Goal: Task Accomplishment & Management: Manage account settings

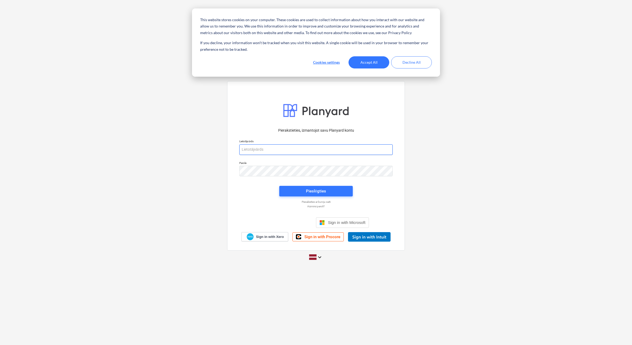
type input "[PERSON_NAME][EMAIL_ADDRESS][DOMAIN_NAME]"
click at [369, 66] on button "Accept All" at bounding box center [369, 62] width 41 height 12
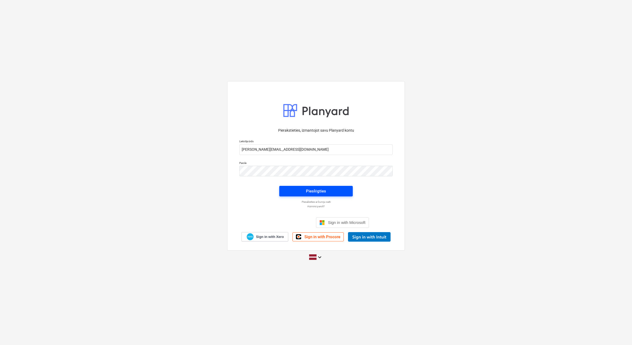
click at [327, 193] on span "Pieslēgties" at bounding box center [316, 191] width 61 height 7
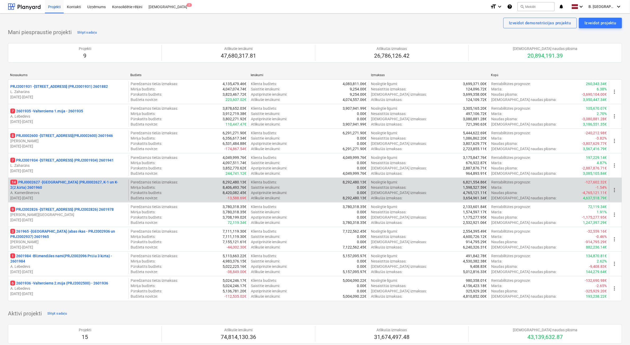
click at [94, 197] on p "[DATE] - [DATE]" at bounding box center [68, 197] width 116 height 5
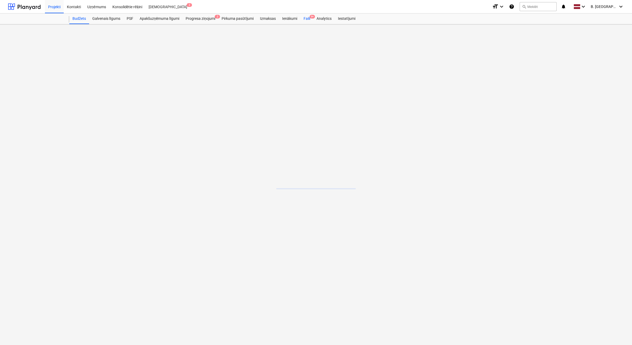
click at [308, 19] on div "Faili 9+" at bounding box center [306, 18] width 13 height 11
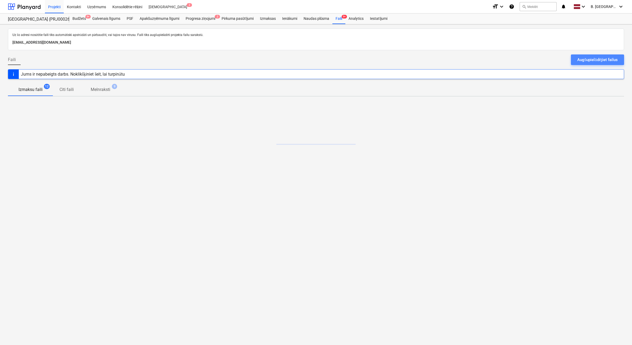
click at [577, 61] on button "Augšupielādējiet failus" at bounding box center [597, 59] width 53 height 11
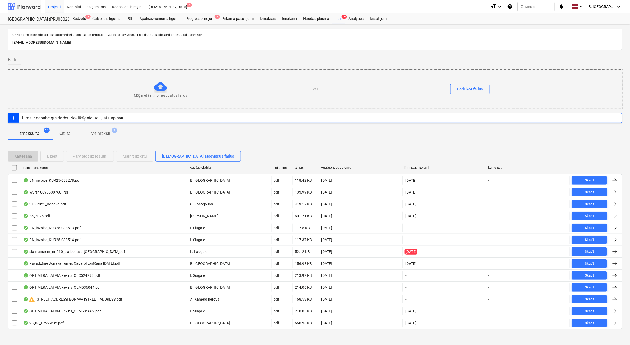
click at [21, 7] on div at bounding box center [24, 6] width 33 height 13
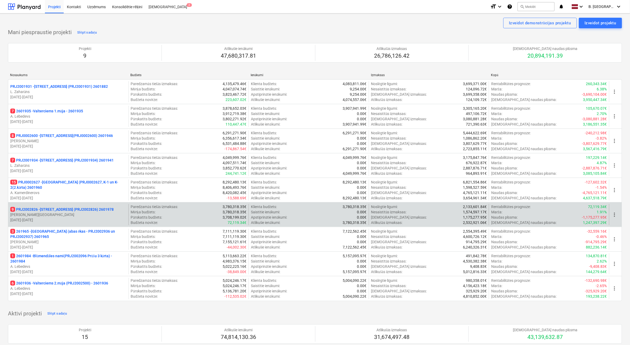
click at [117, 218] on p "[DATE] - [DATE]" at bounding box center [68, 219] width 116 height 5
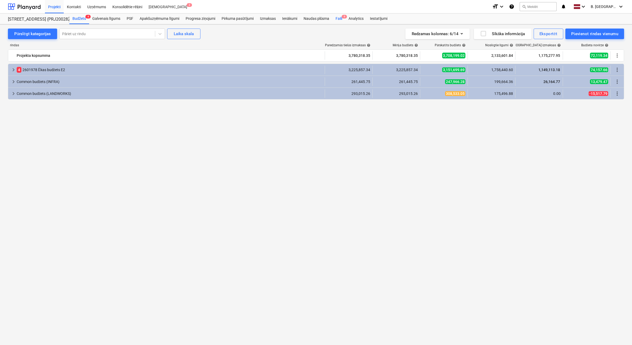
click at [339, 20] on div "Faili 9" at bounding box center [338, 18] width 13 height 11
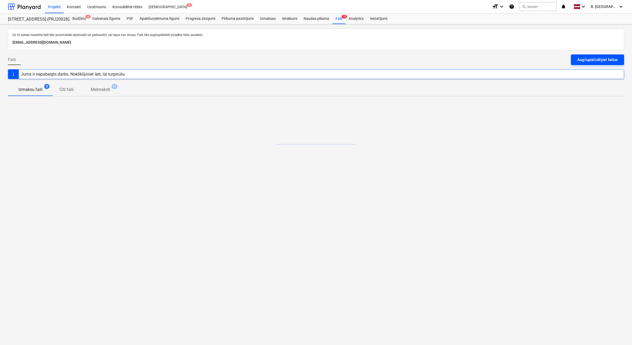
click at [575, 62] on button "Augšupielādējiet failus" at bounding box center [597, 59] width 53 height 11
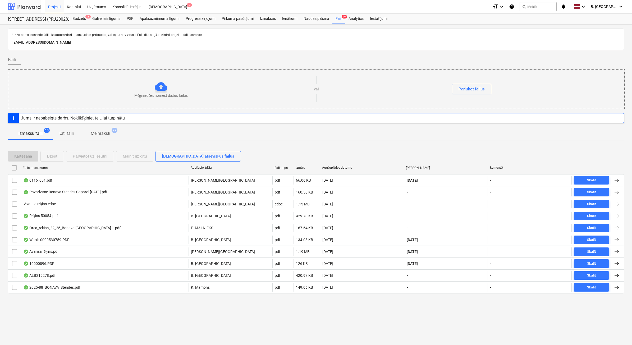
click at [39, 7] on div at bounding box center [24, 6] width 33 height 13
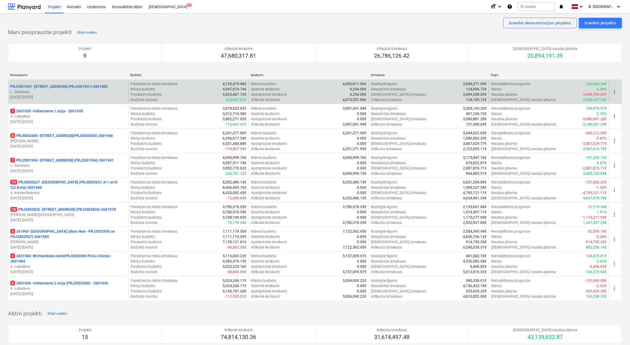
click at [86, 95] on p "[DATE] - [DATE]" at bounding box center [68, 96] width 116 height 5
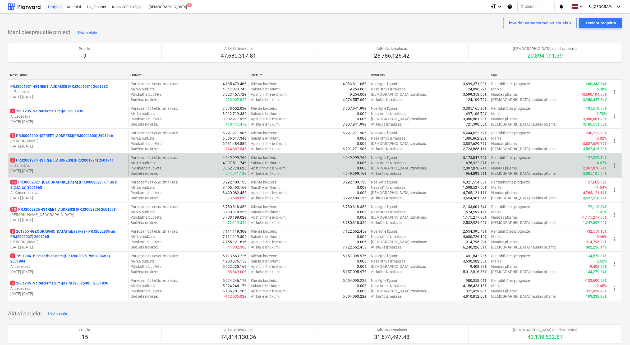
click at [99, 166] on p "L. Zaharāns" at bounding box center [68, 165] width 116 height 5
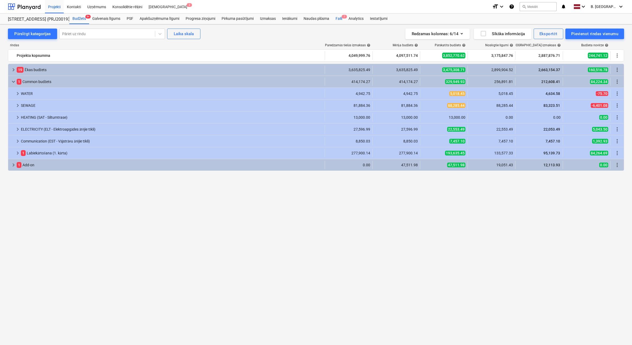
click at [339, 15] on div "Faili 7" at bounding box center [338, 18] width 13 height 11
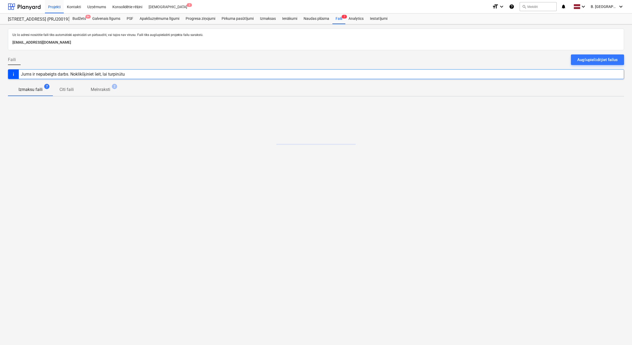
click at [587, 66] on div "Faili Augšupielādējiet failus" at bounding box center [316, 61] width 616 height 15
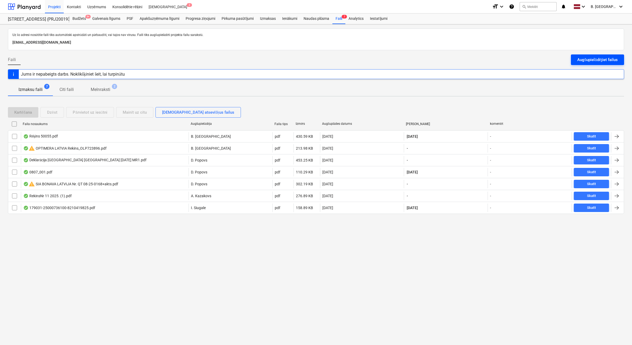
click at [587, 58] on div "Augšupielādējiet failus" at bounding box center [597, 59] width 40 height 7
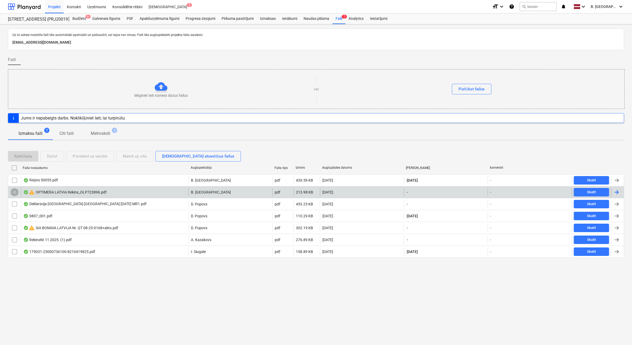
click at [14, 194] on input "checkbox" at bounding box center [14, 192] width 8 height 8
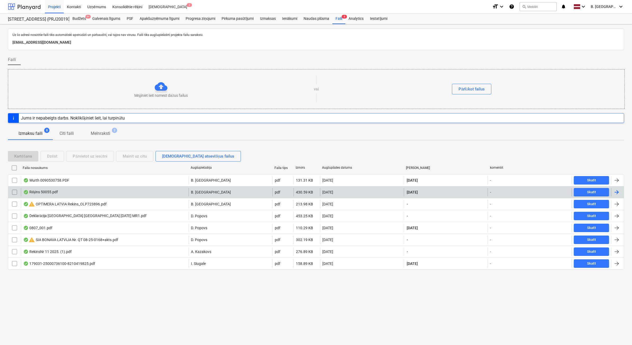
click at [21, 7] on div at bounding box center [24, 6] width 33 height 13
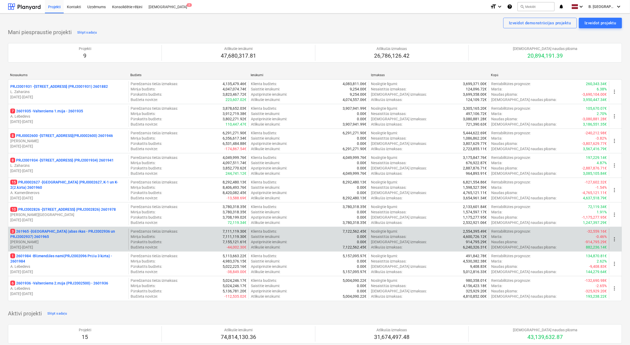
click at [74, 242] on p "[PERSON_NAME]" at bounding box center [68, 241] width 116 height 5
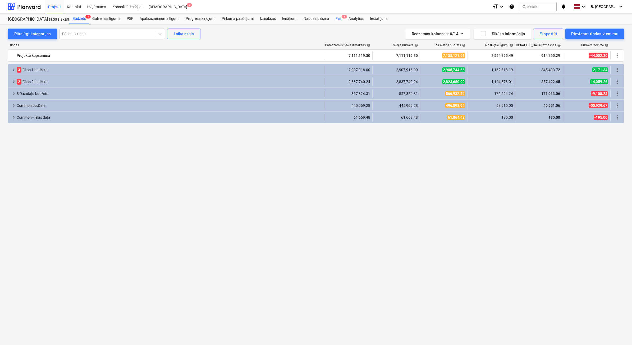
click at [345, 18] on span "3" at bounding box center [344, 17] width 5 height 4
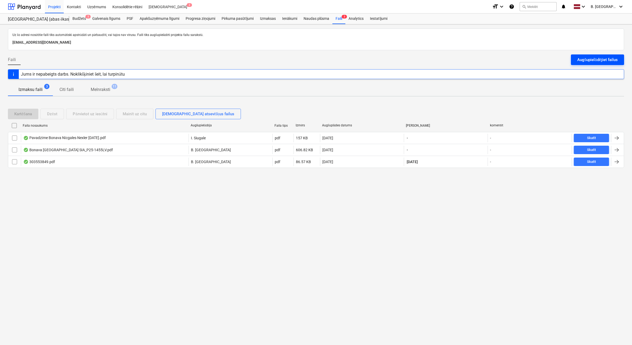
click at [595, 61] on div "Augšupielādējiet failus" at bounding box center [597, 59] width 40 height 7
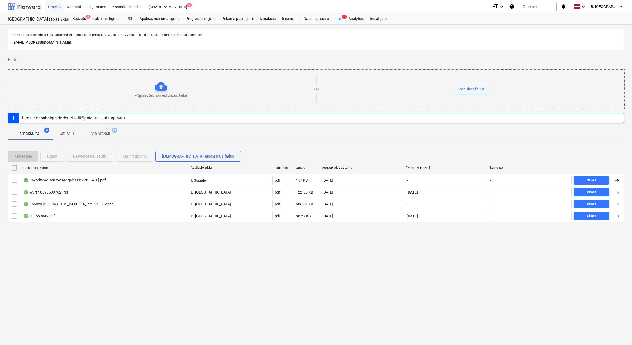
click at [24, 9] on div at bounding box center [24, 6] width 33 height 13
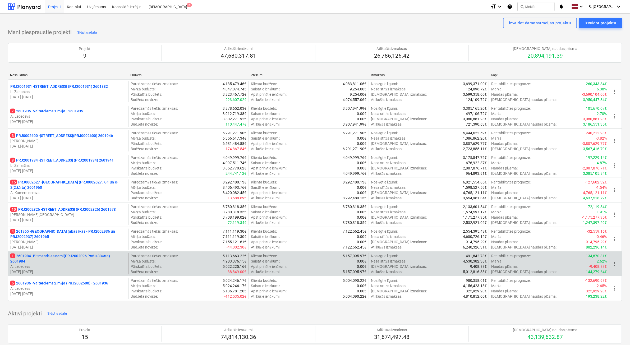
click at [101, 270] on p "[DATE] - [DATE]" at bounding box center [68, 271] width 116 height 5
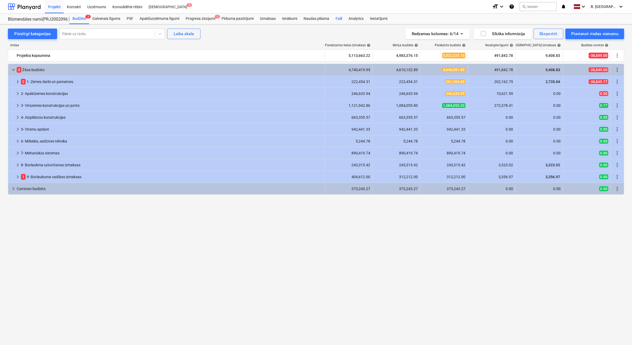
click at [339, 19] on div "Faili" at bounding box center [338, 18] width 13 height 11
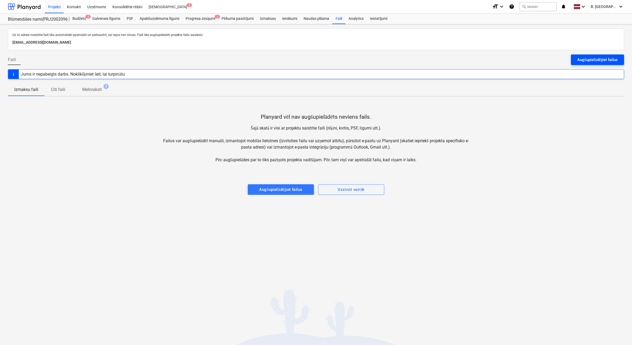
click at [579, 56] on button "Augšupielādējiet failus" at bounding box center [597, 59] width 53 height 11
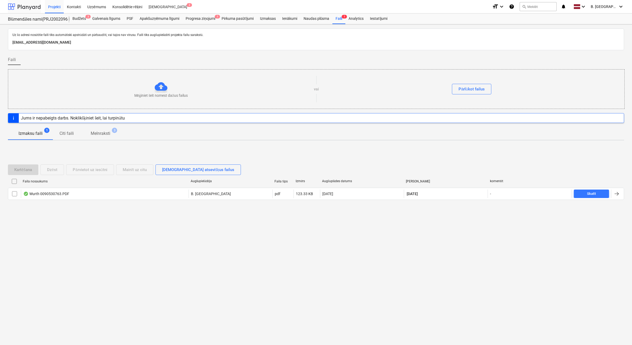
click at [31, 6] on div at bounding box center [24, 6] width 33 height 13
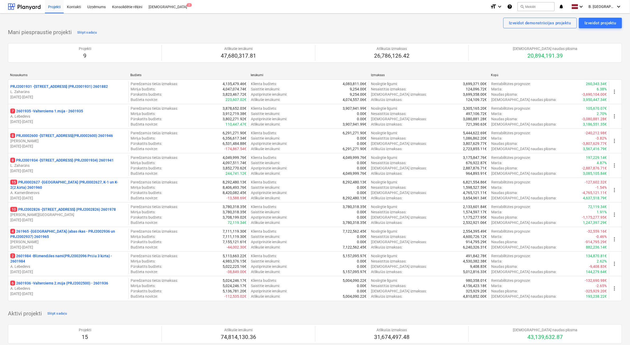
click at [65, 142] on p "[PERSON_NAME]" at bounding box center [68, 140] width 116 height 5
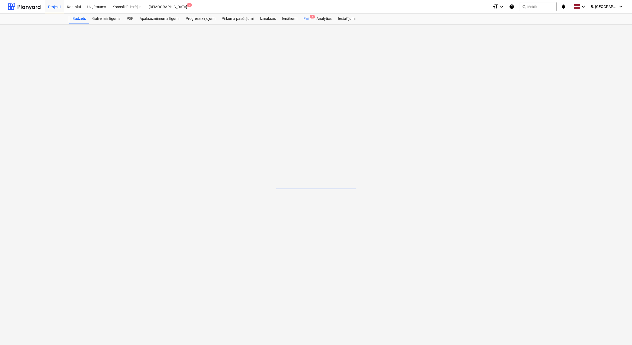
click at [312, 19] on div "Faili 8" at bounding box center [306, 18] width 13 height 11
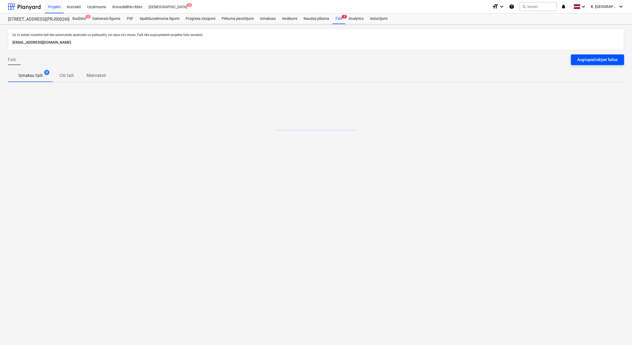
click at [594, 60] on div "Augšupielādējiet failus" at bounding box center [597, 59] width 40 height 7
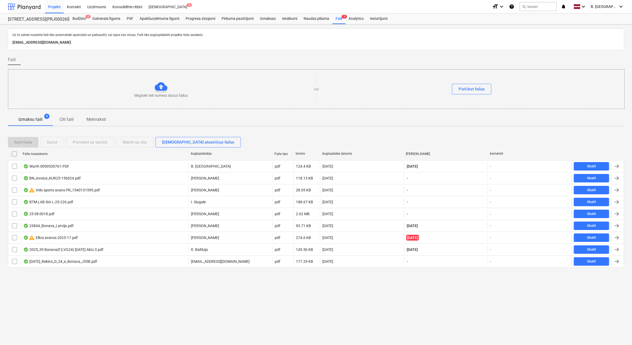
drag, startPoint x: 23, startPoint y: 8, endPoint x: 27, endPoint y: 12, distance: 5.5
click at [23, 8] on div at bounding box center [24, 6] width 33 height 13
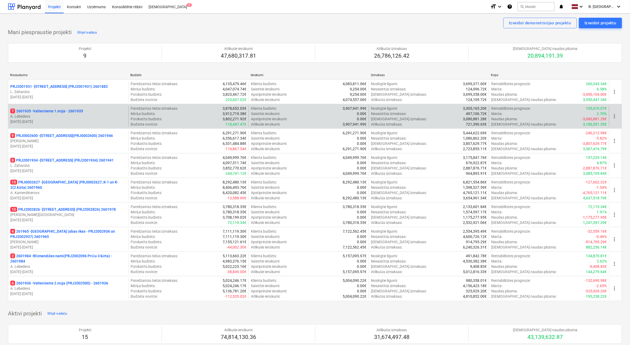
click at [103, 116] on p "A. Lebedevs" at bounding box center [68, 116] width 116 height 5
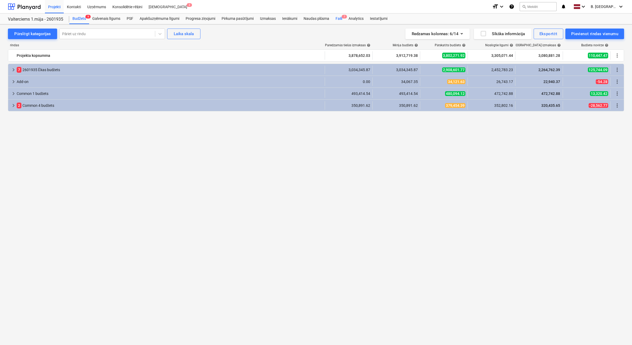
click at [335, 20] on div "Faili 7" at bounding box center [338, 18] width 13 height 11
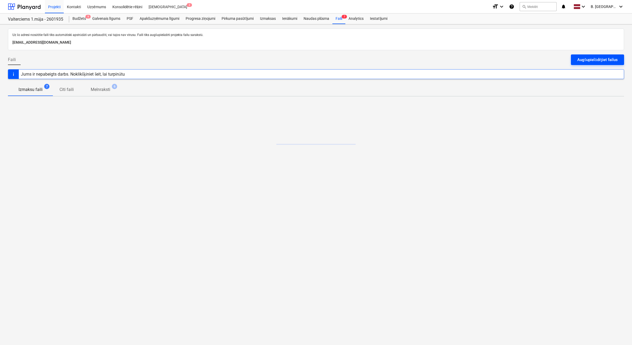
click at [589, 61] on div "Augšupielādējiet failus" at bounding box center [597, 59] width 40 height 7
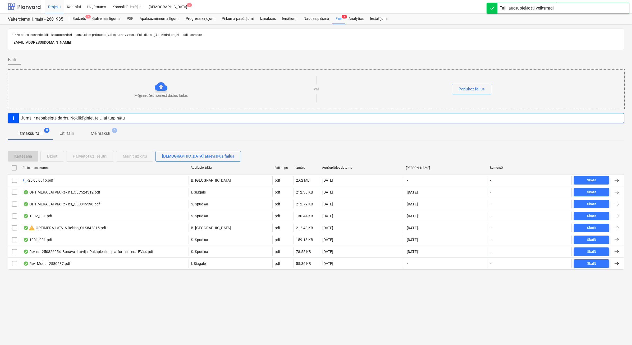
click at [25, 1] on div at bounding box center [24, 6] width 33 height 13
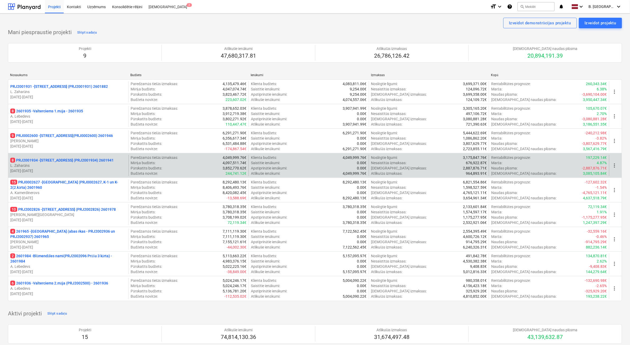
click at [95, 173] on p "[DATE] - [DATE]" at bounding box center [68, 170] width 116 height 5
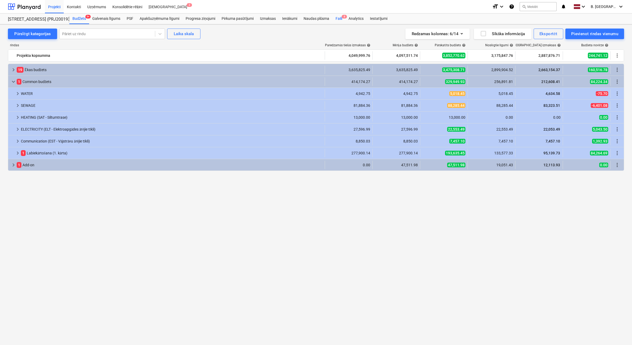
click at [340, 17] on div "Faili 8" at bounding box center [338, 18] width 13 height 11
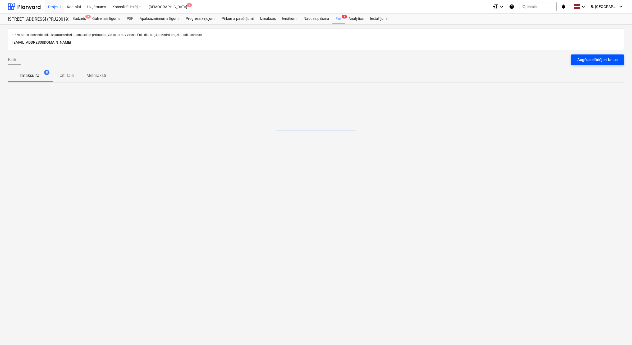
click at [584, 57] on div "Augšupielādējiet failus" at bounding box center [597, 59] width 40 height 7
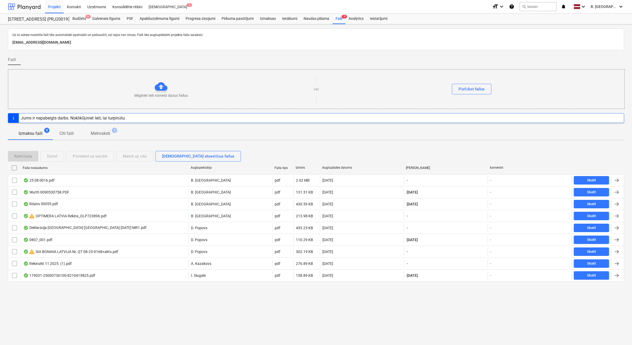
click at [27, 9] on div at bounding box center [24, 6] width 33 height 13
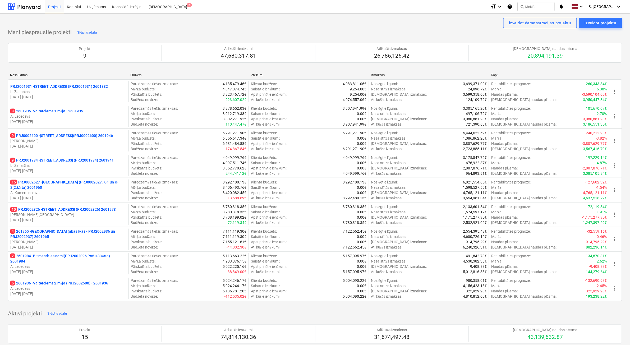
click at [53, 189] on p "15 PRJ0002627 - [GEOGRAPHIC_DATA] (PRJ0002627, K-1 un K-2(2.kārta) 2601960" at bounding box center [68, 185] width 116 height 11
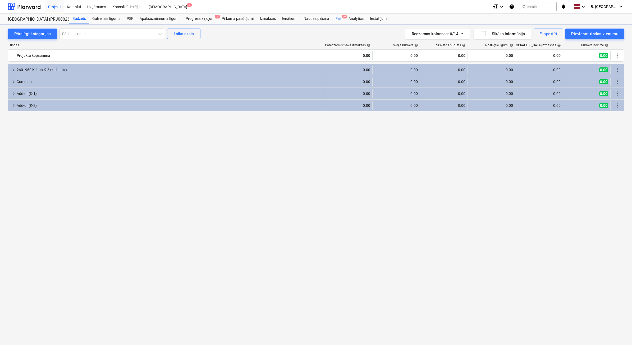
click at [340, 21] on div "Faili 9+" at bounding box center [338, 18] width 13 height 11
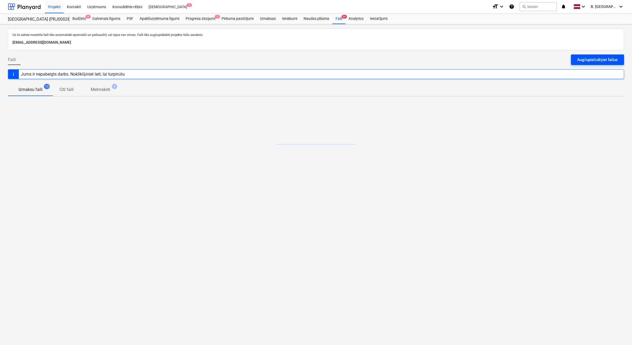
click at [588, 58] on div "Augšupielādējiet failus" at bounding box center [597, 59] width 40 height 7
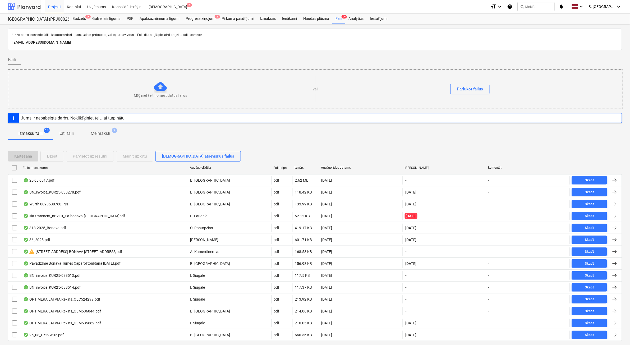
click at [37, 2] on div at bounding box center [24, 6] width 33 height 13
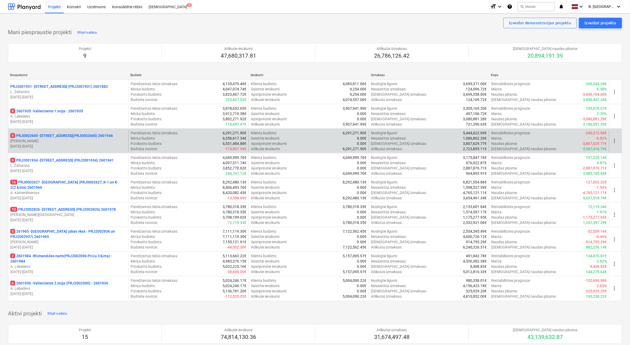
click at [91, 144] on p "[DATE] - [DATE]" at bounding box center [68, 146] width 116 height 5
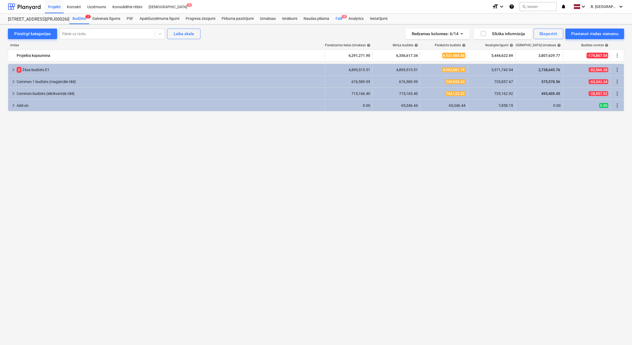
click at [338, 18] on div "Faili 9" at bounding box center [338, 18] width 13 height 11
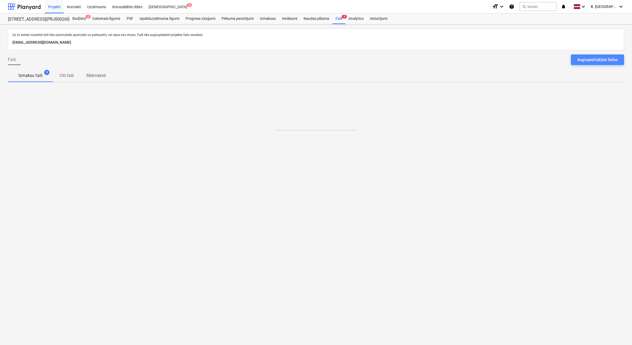
click at [603, 61] on div "Augšupielādējiet failus" at bounding box center [597, 59] width 40 height 7
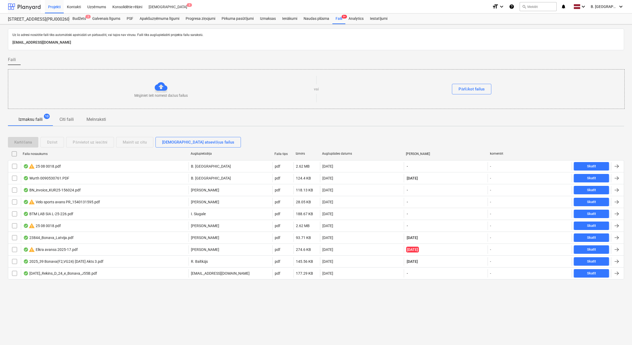
click at [27, 8] on div at bounding box center [24, 6] width 33 height 13
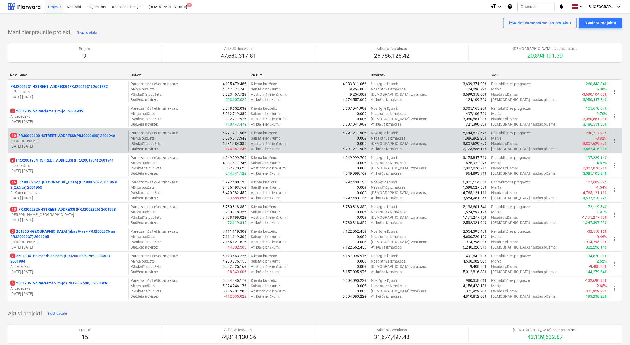
click at [67, 141] on p "[PERSON_NAME]" at bounding box center [68, 140] width 116 height 5
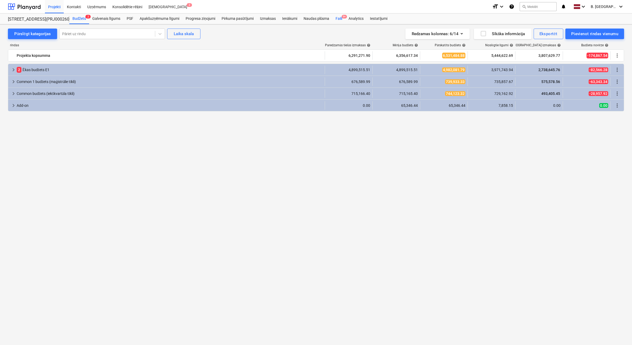
click at [338, 20] on div "Faili 9+" at bounding box center [338, 18] width 13 height 11
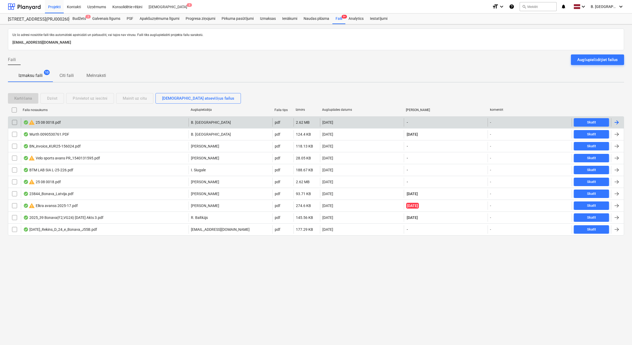
click at [13, 124] on input "checkbox" at bounding box center [14, 122] width 8 height 8
click at [56, 99] on div "Dzēst" at bounding box center [52, 98] width 10 height 7
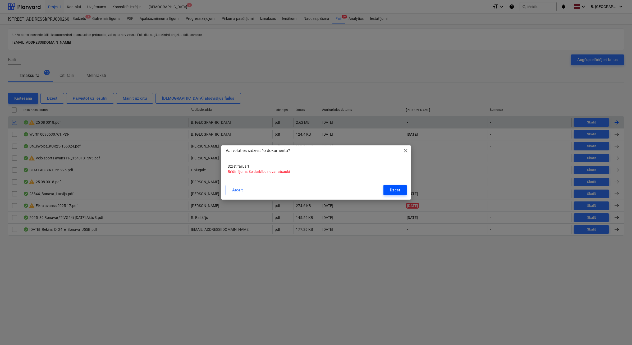
click at [404, 194] on button "Dzēst" at bounding box center [395, 190] width 23 height 11
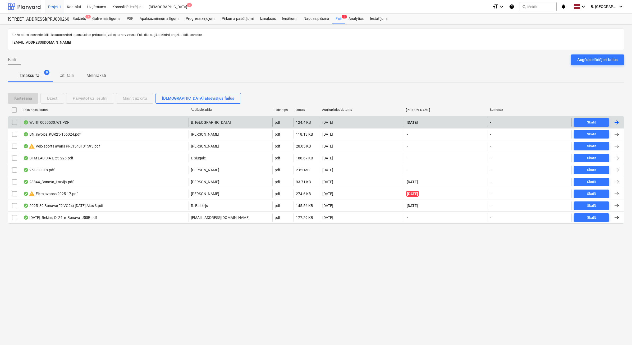
click at [15, 6] on div at bounding box center [24, 6] width 33 height 13
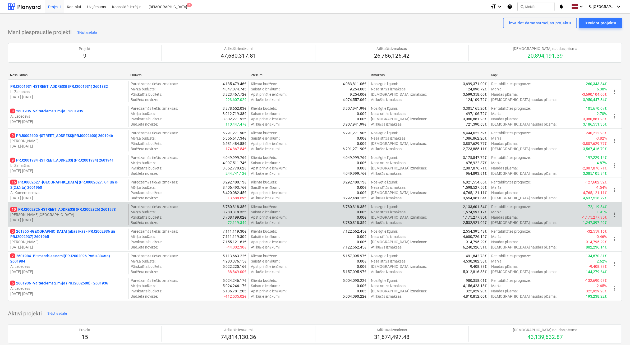
click at [81, 212] on p "10 PRJ2002826 - [STREET_ADDRESS] (PRJ2002826) 2601978" at bounding box center [63, 209] width 106 height 5
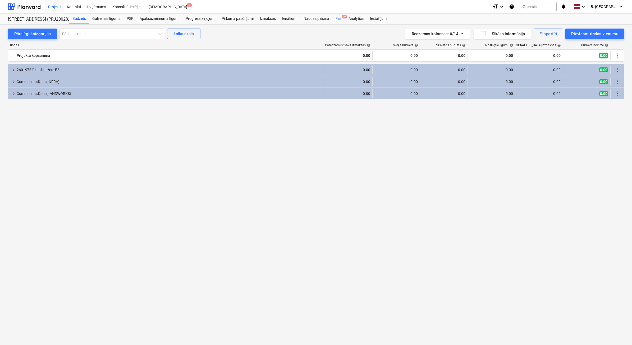
click at [339, 21] on div "Faili 9+" at bounding box center [338, 18] width 13 height 11
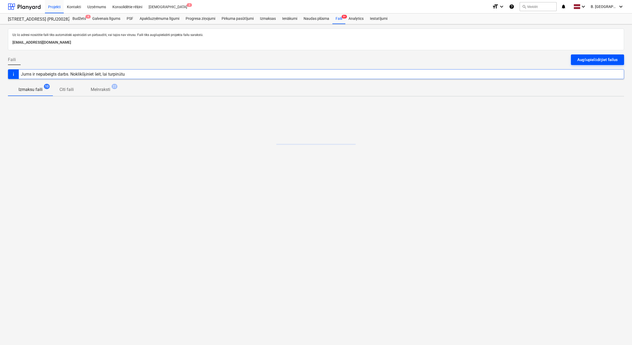
click at [606, 58] on div "Augšupielādējiet failus" at bounding box center [597, 59] width 40 height 7
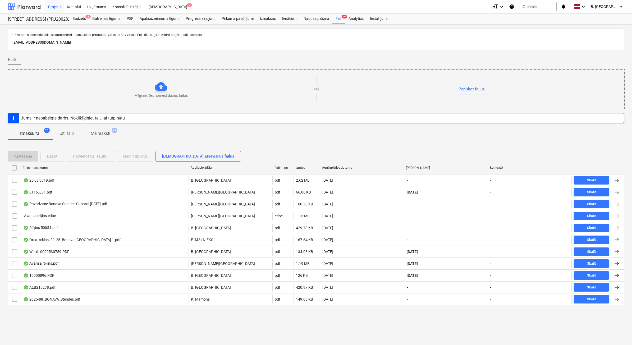
click at [35, 8] on div at bounding box center [24, 6] width 33 height 13
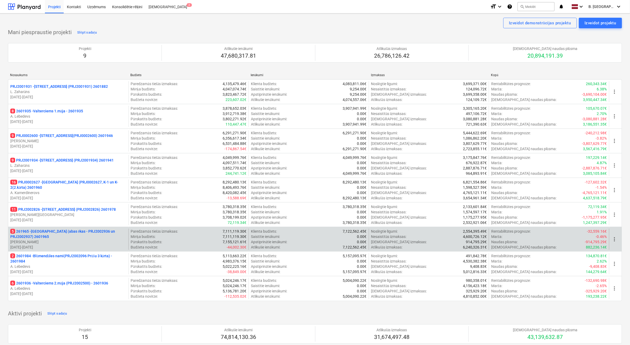
click at [92, 245] on p "[DATE] - [DATE]" at bounding box center [68, 247] width 116 height 5
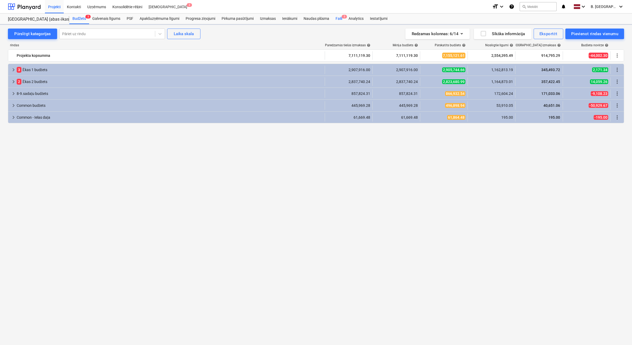
click at [343, 17] on span "5" at bounding box center [344, 17] width 5 height 4
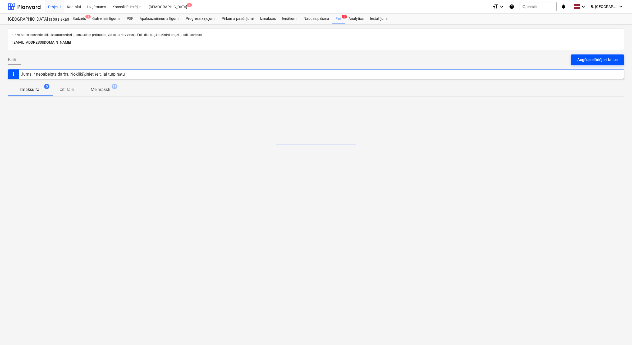
click at [579, 59] on div "Augšupielādējiet failus" at bounding box center [597, 59] width 40 height 7
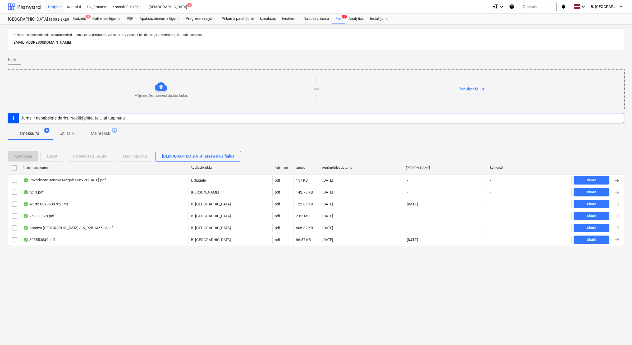
click at [34, 7] on div at bounding box center [24, 6] width 33 height 13
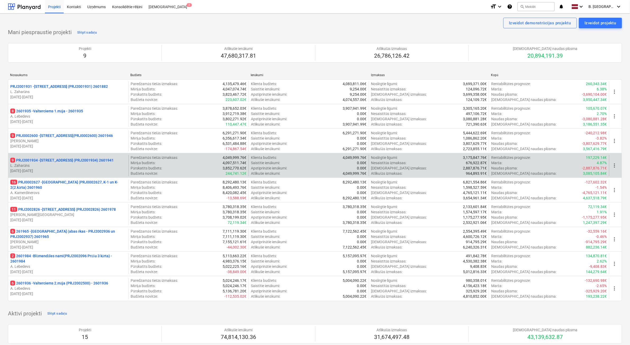
click at [82, 166] on p "L. Zaharāns" at bounding box center [68, 165] width 116 height 5
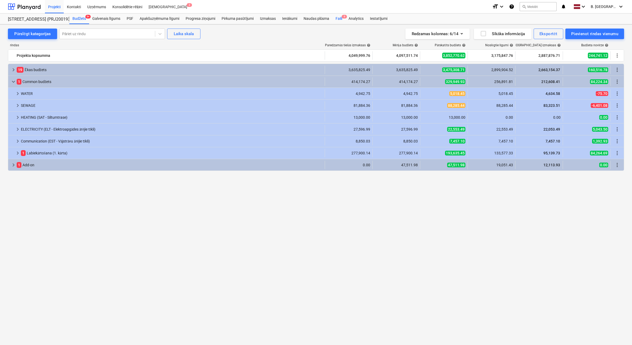
drag, startPoint x: 339, startPoint y: 20, endPoint x: 344, endPoint y: 20, distance: 4.8
click at [339, 20] on div "Faili 9" at bounding box center [338, 18] width 13 height 11
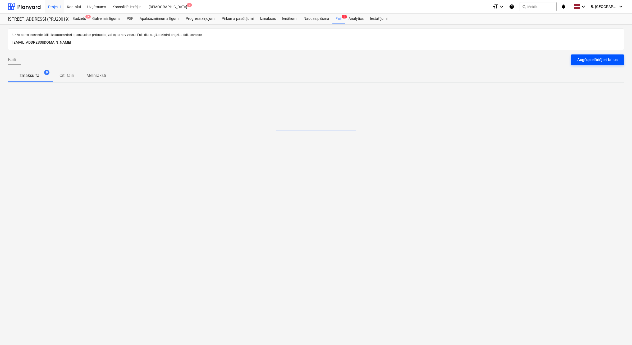
click at [623, 64] on button "Augšupielādējiet failus" at bounding box center [597, 59] width 53 height 11
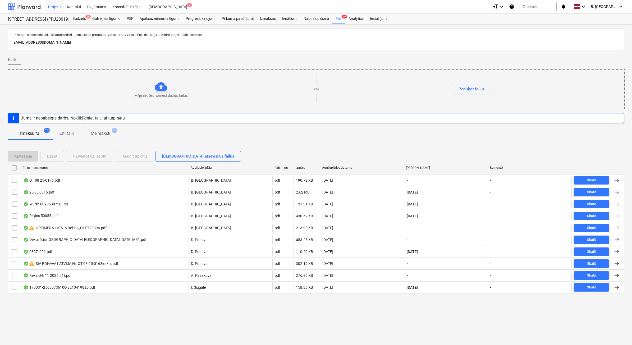
click at [37, 7] on div at bounding box center [24, 6] width 33 height 13
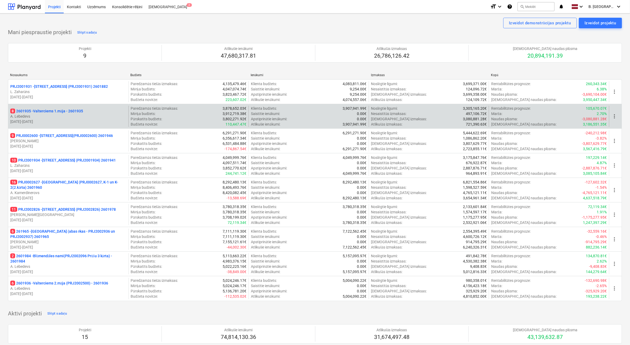
click at [53, 125] on div "8 2601935 - Valterciems 1.māja - 2601935 [PERSON_NAME] [DATE] - [DATE]" at bounding box center [68, 116] width 120 height 21
click at [117, 115] on p "A. Lebedevs" at bounding box center [68, 116] width 116 height 5
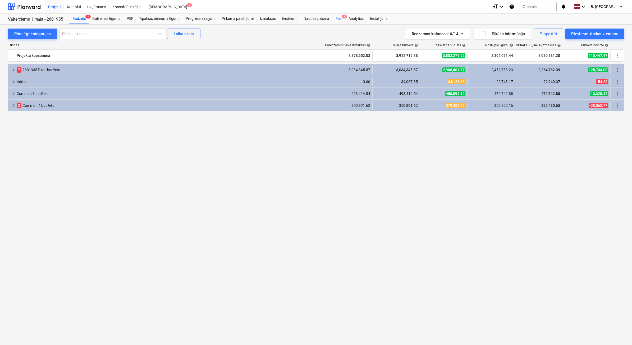
click at [343, 17] on span "8" at bounding box center [344, 17] width 5 height 4
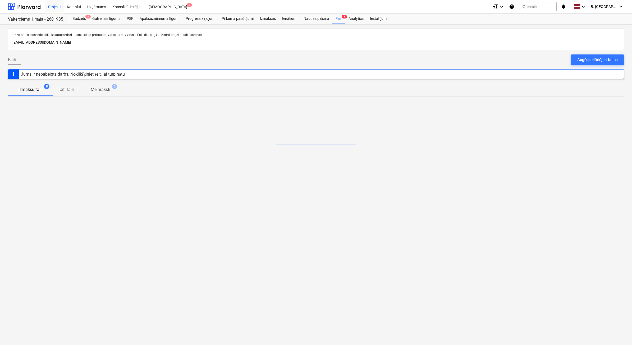
click at [607, 62] on div "Augšupielādējiet failus" at bounding box center [597, 59] width 40 height 7
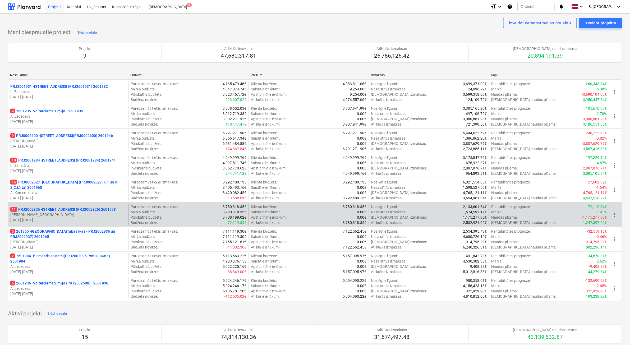
click at [62, 219] on p "[DATE] - [DATE]" at bounding box center [68, 219] width 116 height 5
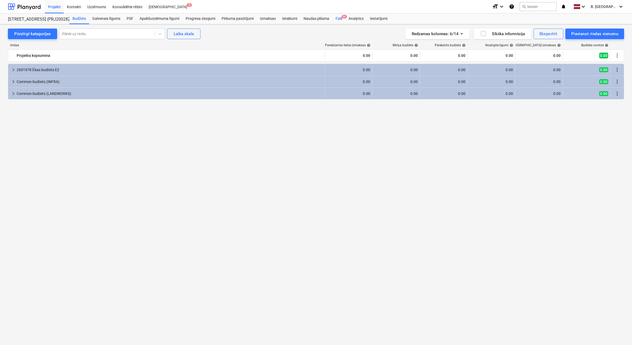
click at [339, 21] on div "Faili 9+" at bounding box center [338, 18] width 13 height 11
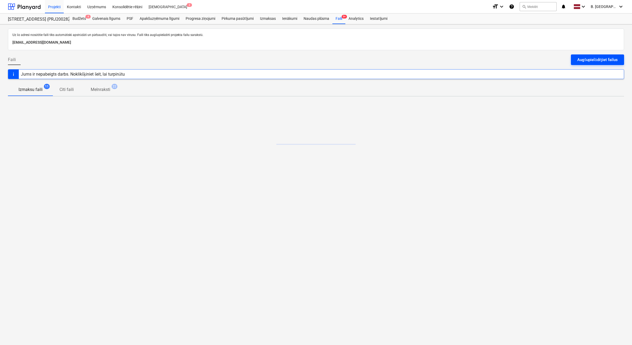
click at [607, 60] on div "Augšupielādējiet failus" at bounding box center [597, 59] width 40 height 7
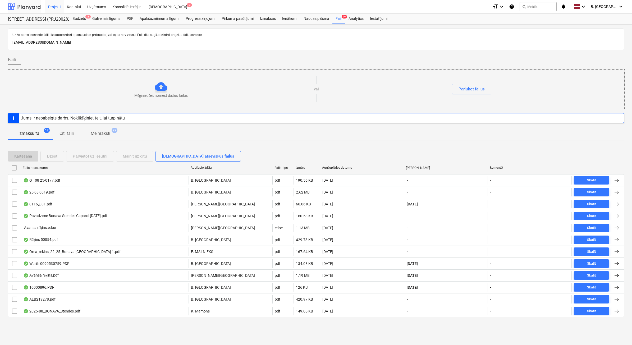
drag, startPoint x: 19, startPoint y: 4, endPoint x: 16, endPoint y: 7, distance: 3.6
click at [19, 4] on div at bounding box center [24, 6] width 33 height 13
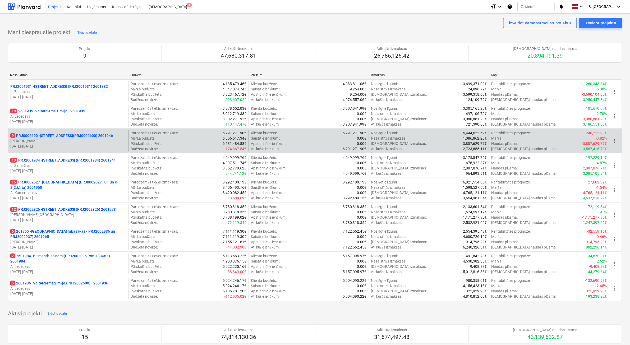
click at [97, 141] on p "[PERSON_NAME]" at bounding box center [68, 140] width 116 height 5
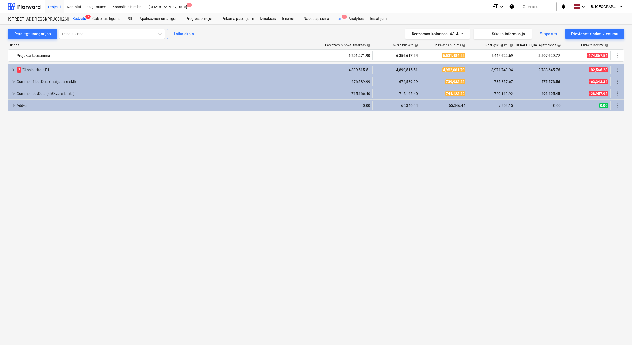
click at [339, 20] on div "Faili 9" at bounding box center [338, 18] width 13 height 11
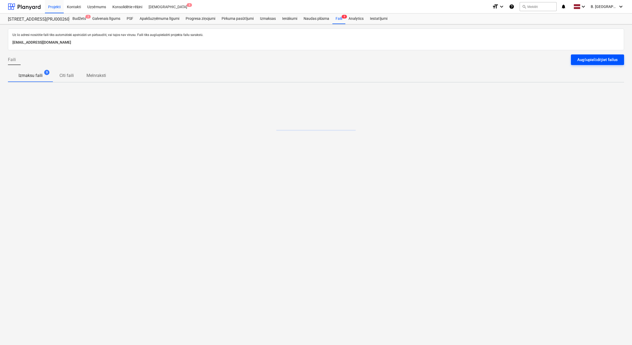
click at [617, 62] on div "Augšupielādējiet failus" at bounding box center [597, 59] width 40 height 7
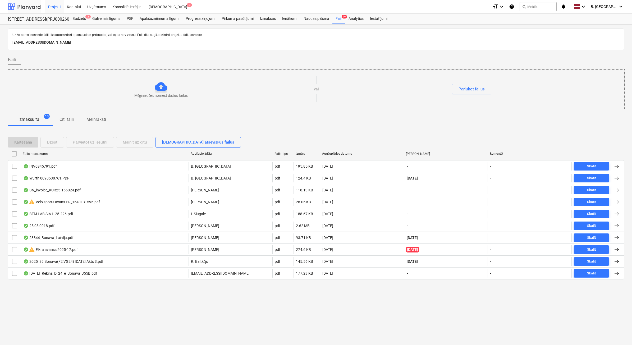
click at [29, 6] on div at bounding box center [24, 6] width 33 height 13
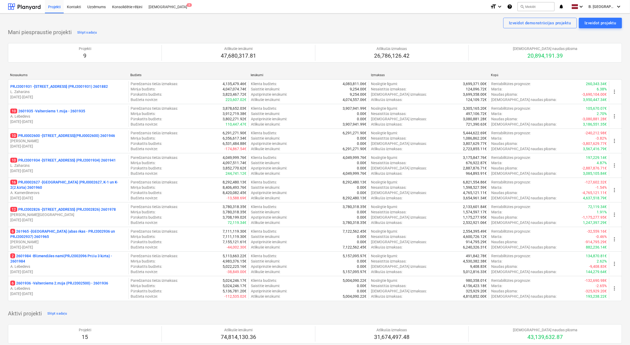
click at [63, 186] on p "16 PRJ0002627 - Tumes iela (PRJ0002627, K-1 un K-2(2.kārta) 2601960" at bounding box center [68, 185] width 116 height 11
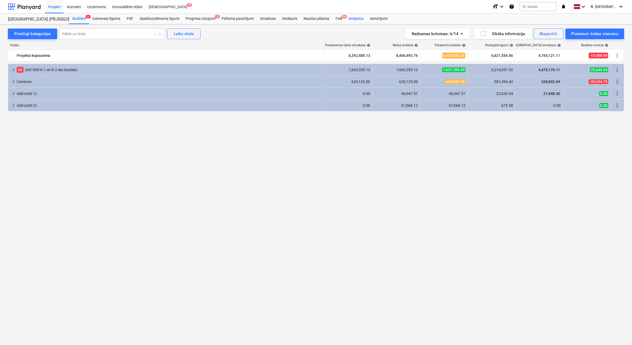
drag, startPoint x: 342, startPoint y: 22, endPoint x: 347, endPoint y: 22, distance: 5.6
click at [342, 21] on div "Faili 9+" at bounding box center [338, 18] width 13 height 11
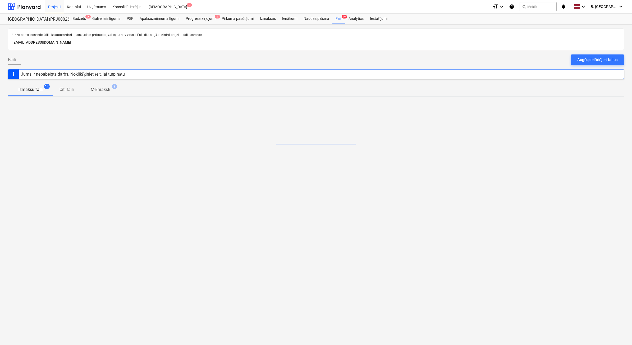
click at [597, 68] on div "Faili Augšupielādējiet failus" at bounding box center [316, 61] width 616 height 15
click at [599, 61] on div "Augšupielādējiet failus" at bounding box center [597, 59] width 40 height 7
